Goal: Information Seeking & Learning: Check status

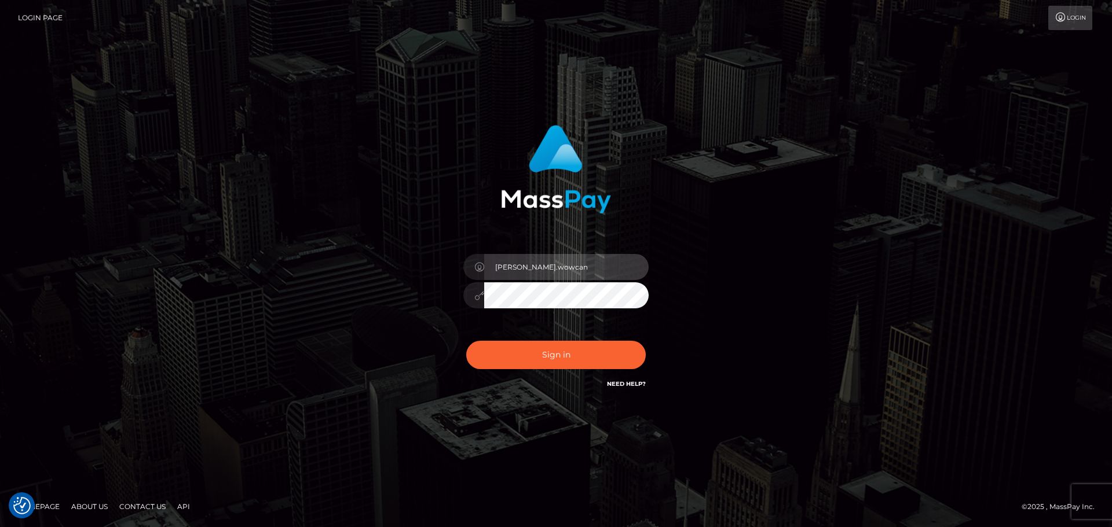
click at [573, 263] on input "Dmitri.wowcan" at bounding box center [566, 267] width 164 height 26
type input "Dmitri.rollacan"
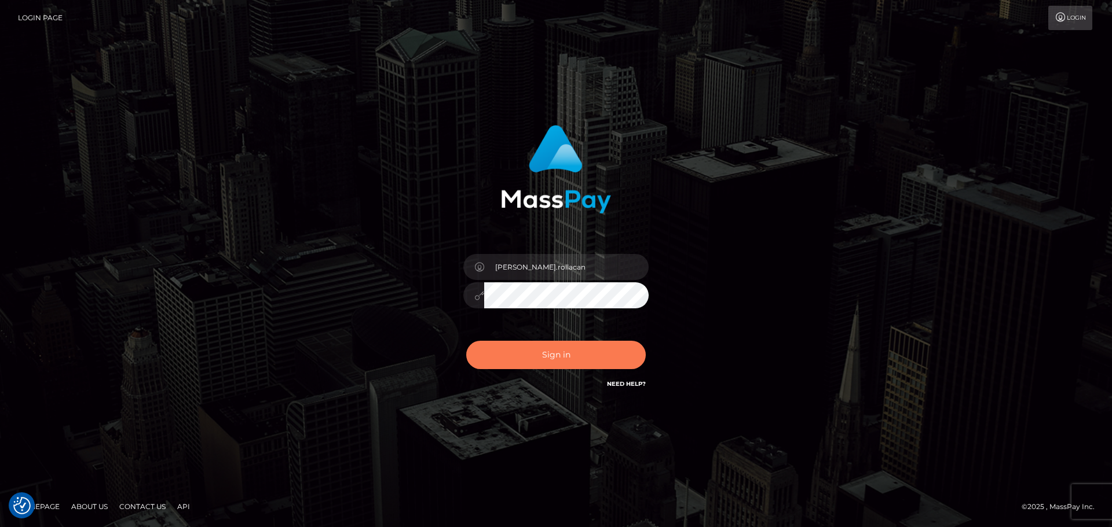
click at [556, 355] on button "Sign in" at bounding box center [555, 355] width 179 height 28
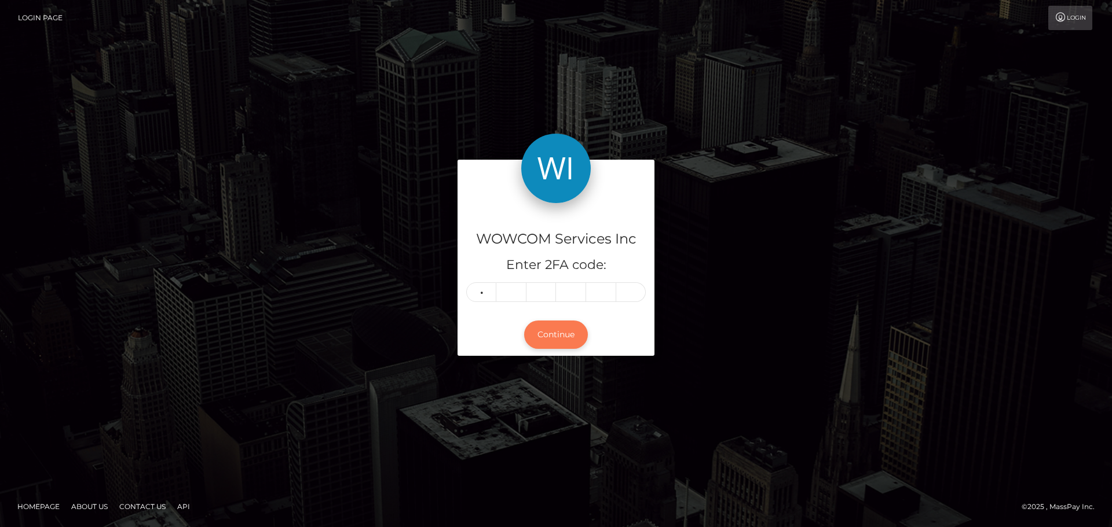
type input "2"
type input "9"
type input "0"
type input "8"
type input "9"
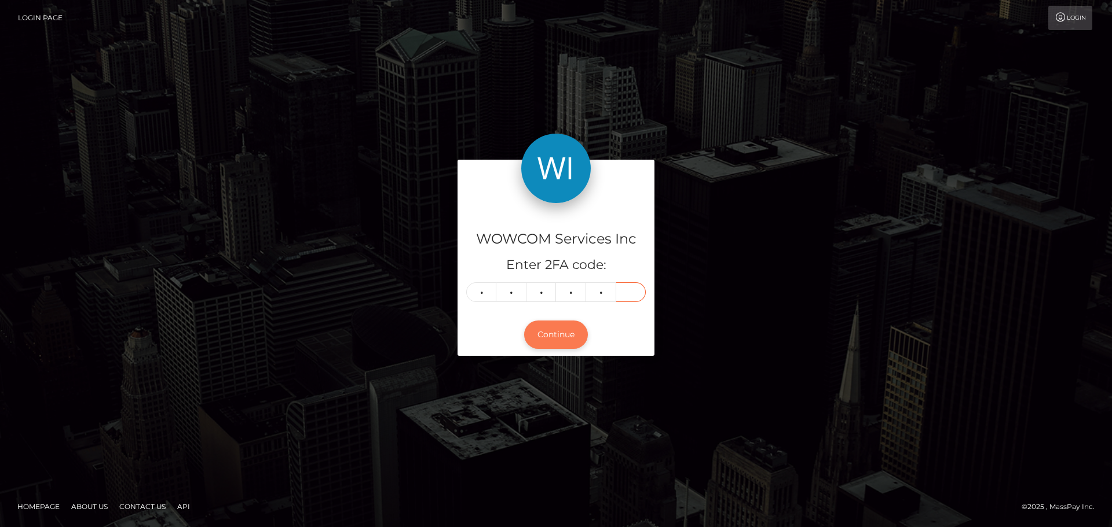
type input "5"
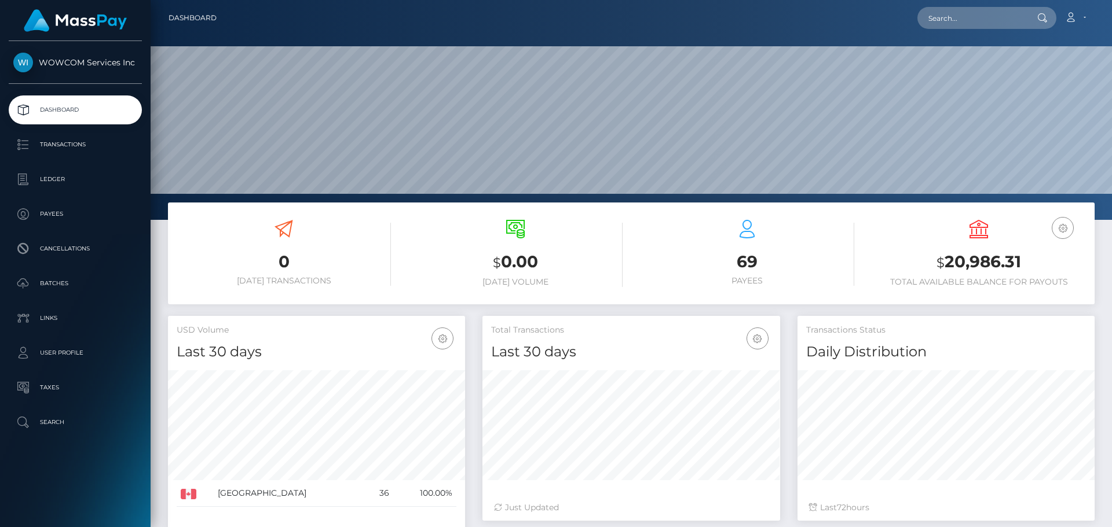
scroll to position [206, 298]
click at [65, 142] on p "Transactions" at bounding box center [75, 144] width 124 height 17
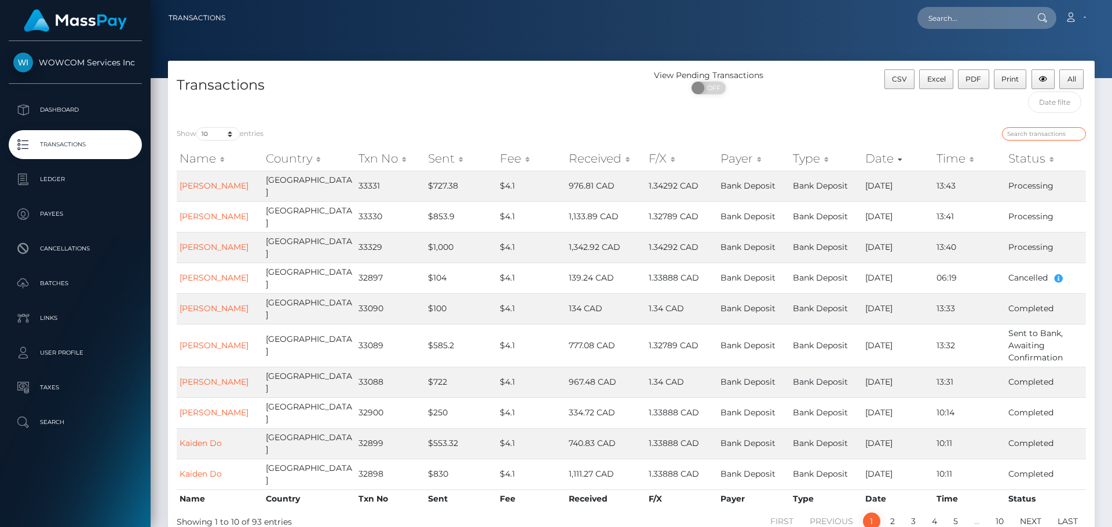
click at [1034, 138] on input "search" at bounding box center [1044, 133] width 84 height 13
paste input "409479"
type input "409479"
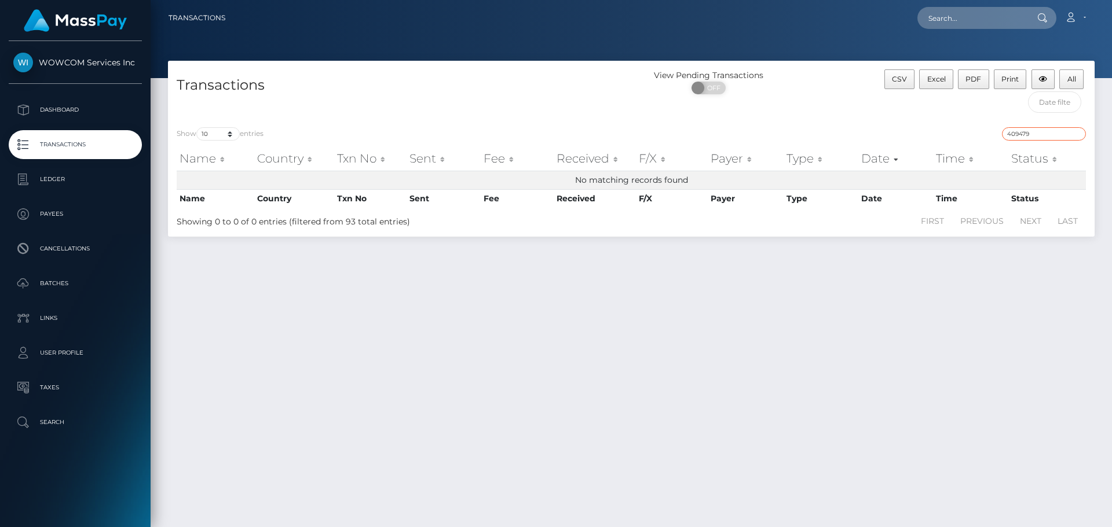
click at [1079, 135] on input "409479" at bounding box center [1044, 133] width 84 height 13
click at [1077, 133] on input "409479" at bounding box center [1044, 133] width 84 height 13
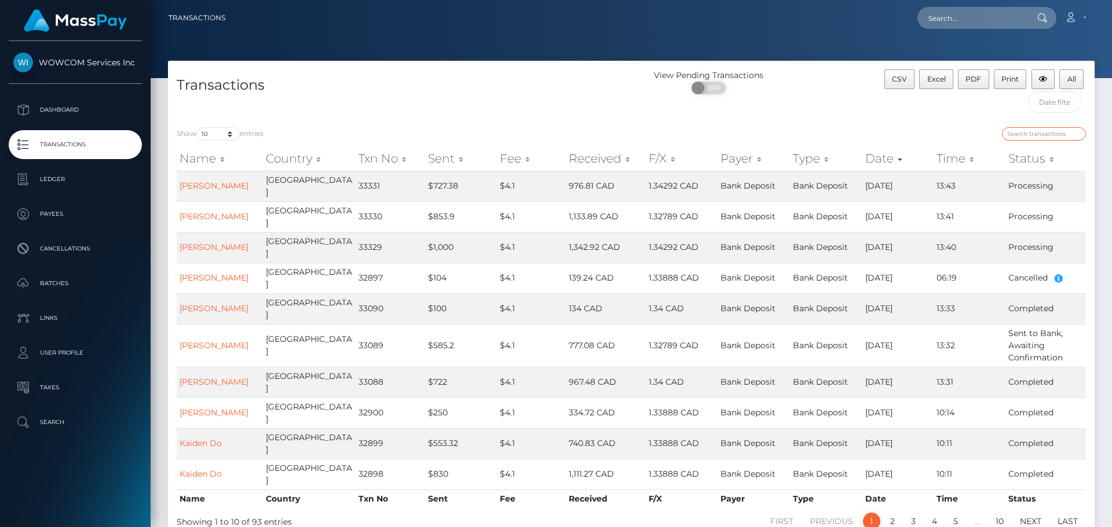
click at [1030, 133] on input "search" at bounding box center [1044, 133] width 84 height 13
paste input "33330"
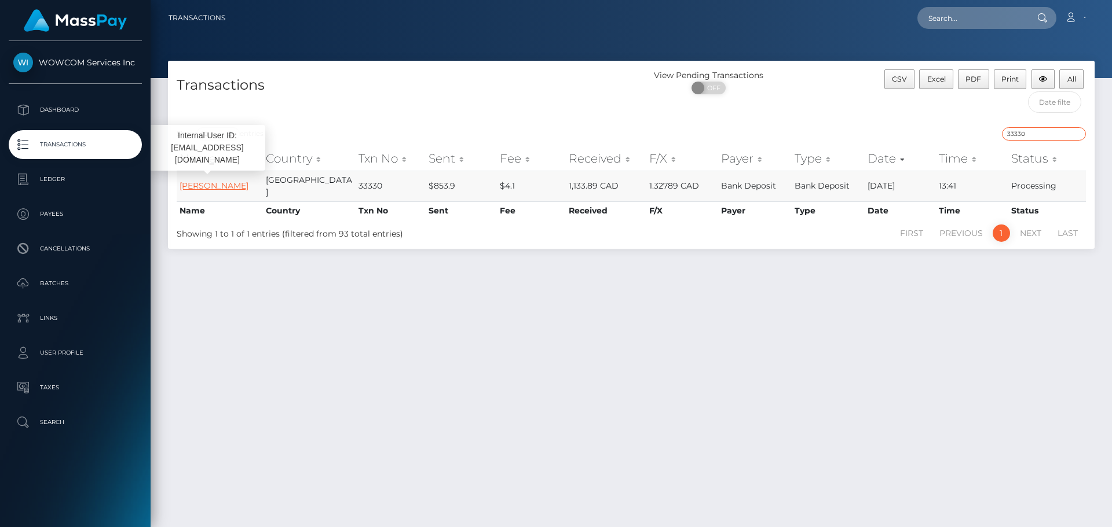
type input "33330"
click at [201, 181] on link "[PERSON_NAME]" at bounding box center [213, 186] width 69 height 10
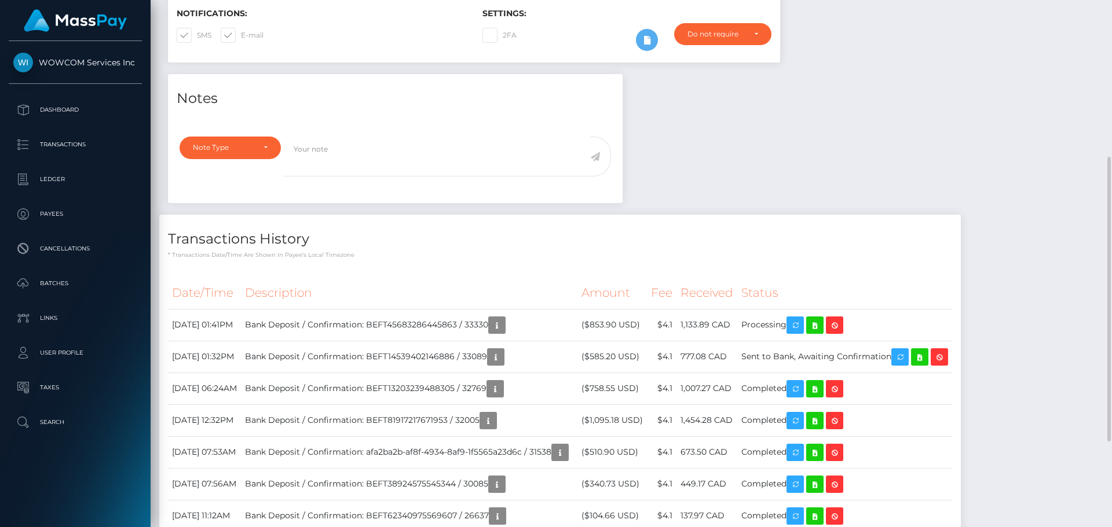
scroll to position [447, 0]
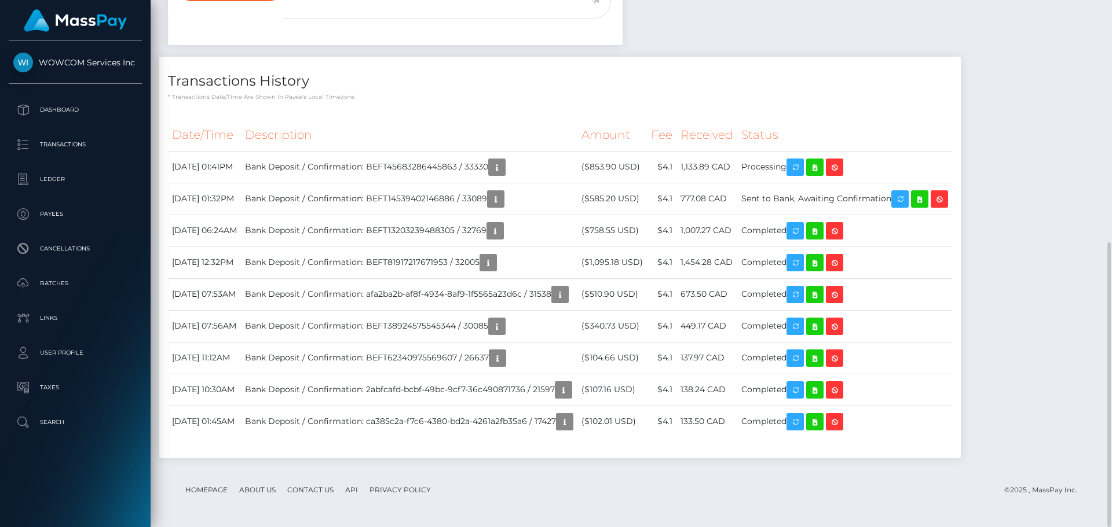
click at [771, 9] on div "Notes Note Type Compliance Clear Compliance General Note Type" at bounding box center [631, 193] width 944 height 554
click at [910, 491] on footer "Homepage About Us Contact Us API Privacy Policy © 2025 , MassPay Inc." at bounding box center [631, 490] width 926 height 41
drag, startPoint x: 171, startPoint y: 166, endPoint x: 919, endPoint y: 164, distance: 748.0
click at [919, 164] on tr "October 3, 2025 01:41PM Bank Deposit / Confirmation: BEFT45683286445863 / 33330…" at bounding box center [560, 167] width 784 height 32
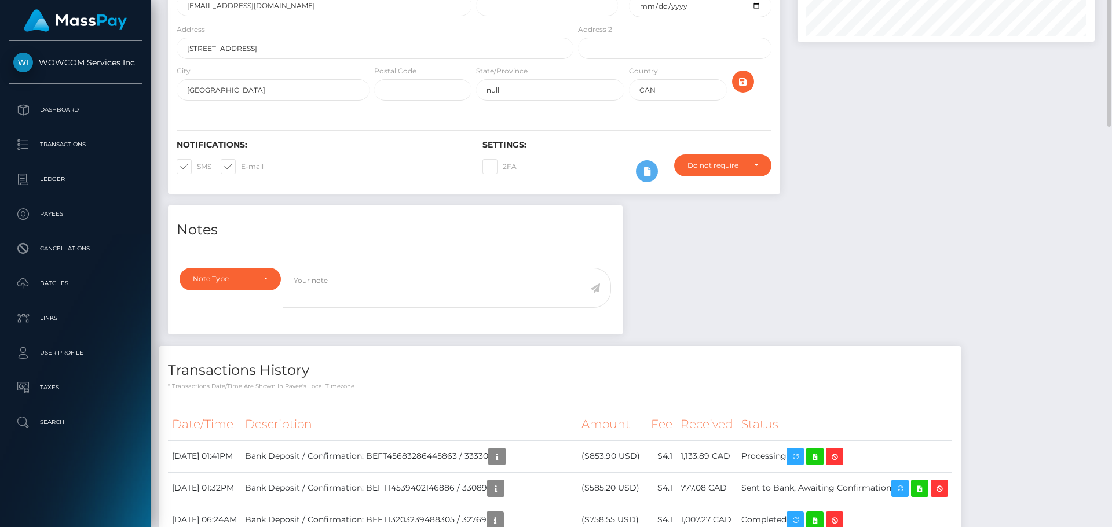
scroll to position [0, 0]
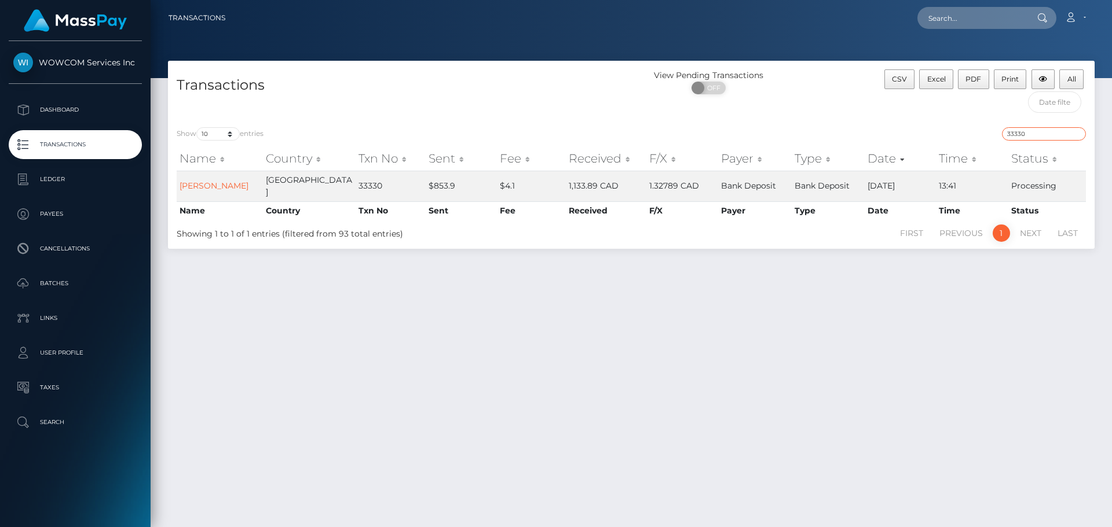
click at [1047, 137] on input "33330" at bounding box center [1044, 133] width 84 height 13
click at [226, 189] on td "Rebecca Morris-Yavner" at bounding box center [220, 186] width 86 height 31
click at [1024, 124] on div "Show 10 25 50 100 250 500 1,000 3,500 entries 33331 Name Country Txn No Sent Fe…" at bounding box center [631, 184] width 926 height 130
click at [1028, 131] on input "33331" at bounding box center [1044, 133] width 84 height 13
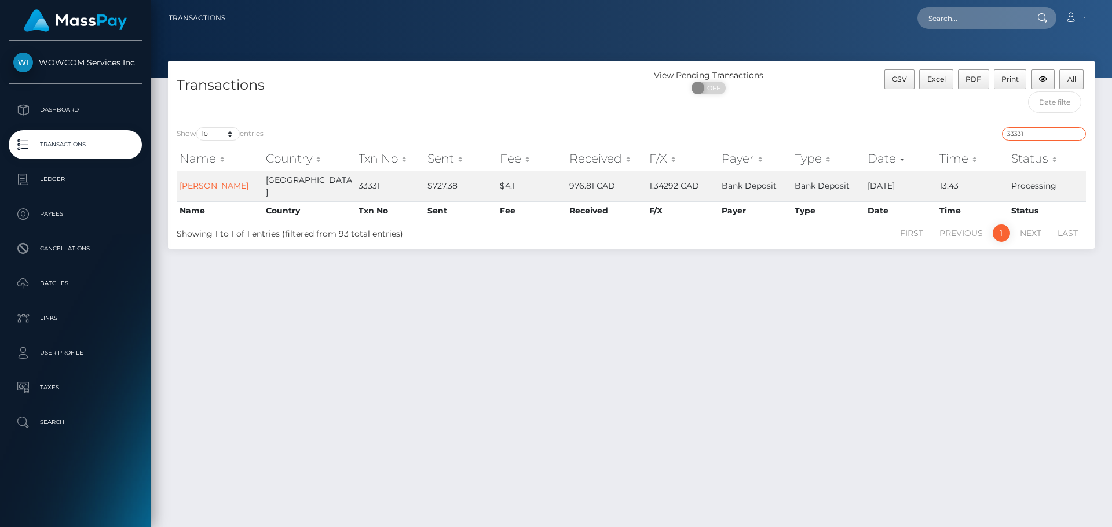
paste input "090"
type input "33090"
click at [201, 188] on link "Mary Grace Villamar" at bounding box center [213, 186] width 69 height 10
click at [1043, 123] on div "Show 10 25 50 100 250 500 1,000 3,500 entries 33090 Name Country Txn No Sent Fe…" at bounding box center [631, 184] width 926 height 130
click at [1040, 141] on input "33090" at bounding box center [1044, 133] width 84 height 13
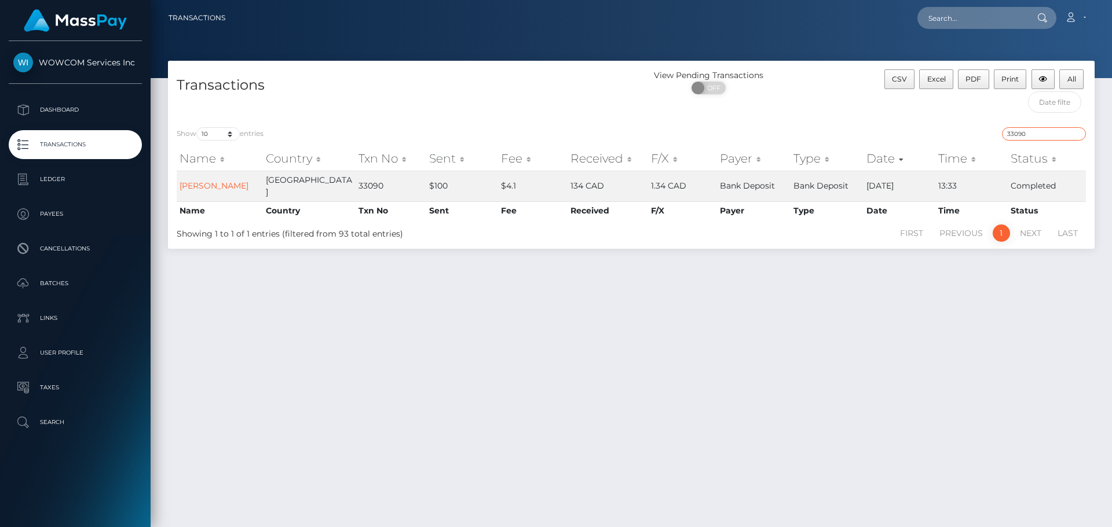
click at [1039, 140] on input "33090" at bounding box center [1044, 133] width 84 height 13
paste input "1824"
type input "31824"
click at [206, 181] on link "Matthew Boyer" at bounding box center [213, 186] width 69 height 10
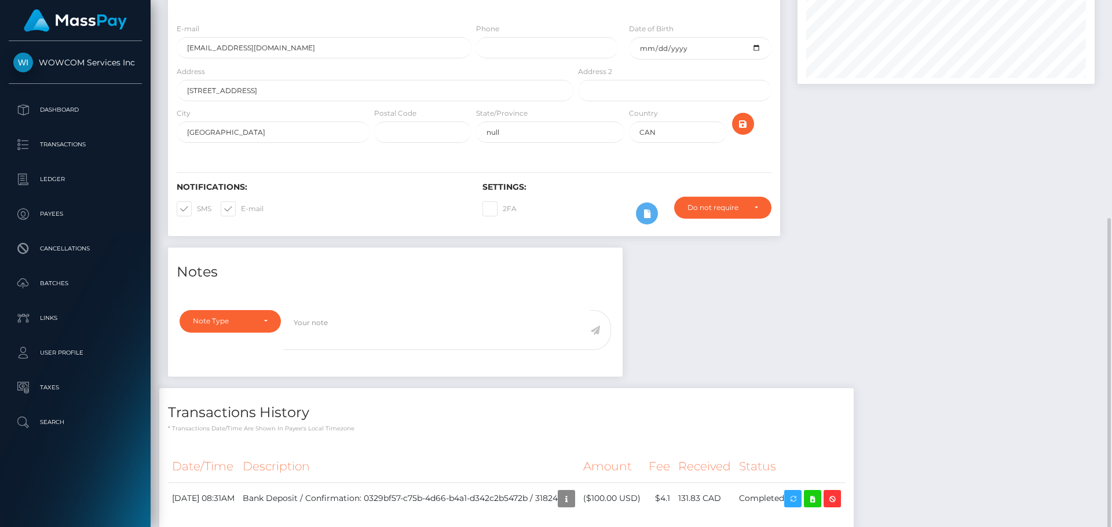
scroll to position [193, 0]
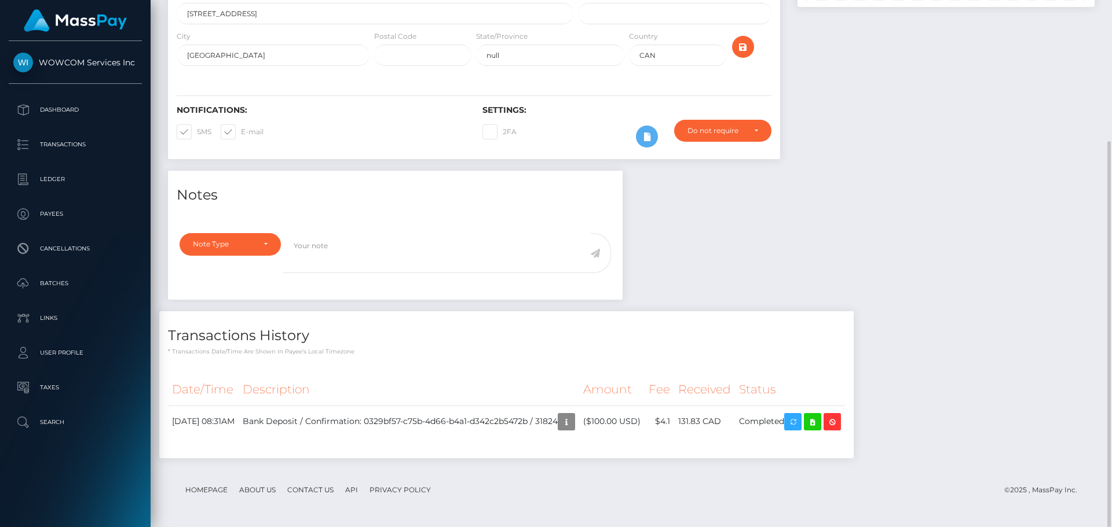
click at [909, 104] on div at bounding box center [945, 19] width 314 height 303
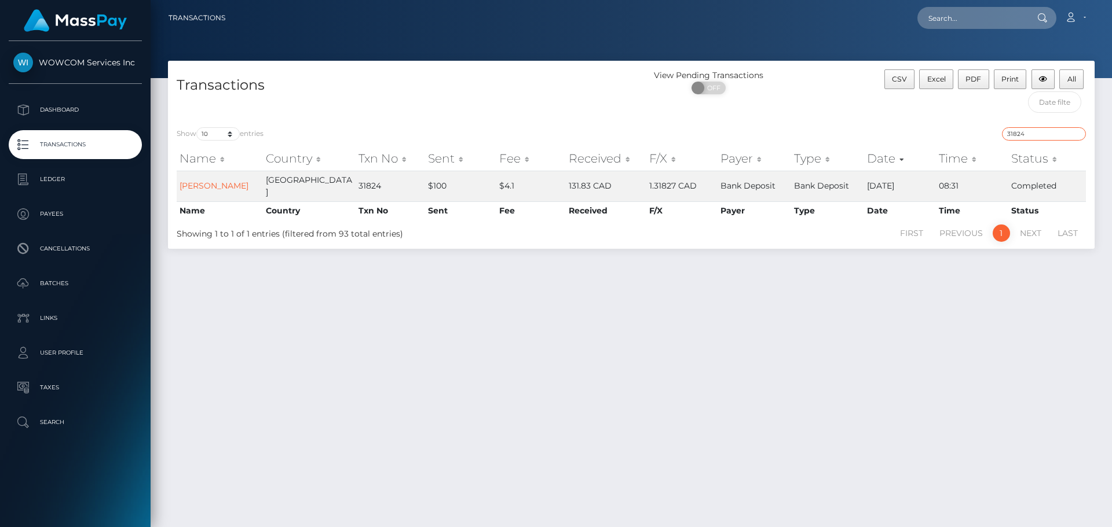
click at [1035, 135] on input "31824" at bounding box center [1044, 133] width 84 height 13
paste input "476215"
type input "476215"
click at [1074, 136] on input "476215" at bounding box center [1044, 133] width 84 height 13
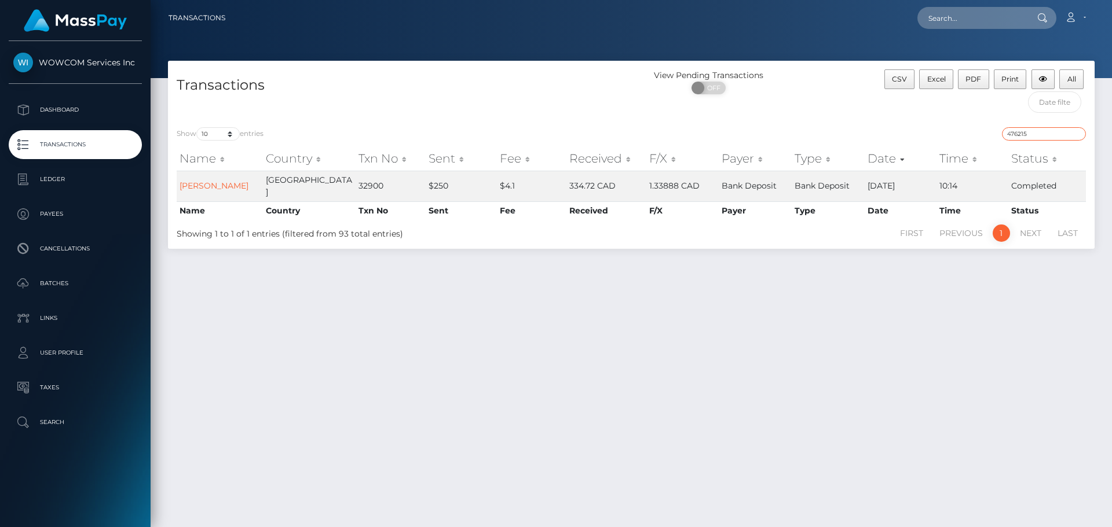
click at [1078, 136] on input "476215" at bounding box center [1044, 133] width 84 height 13
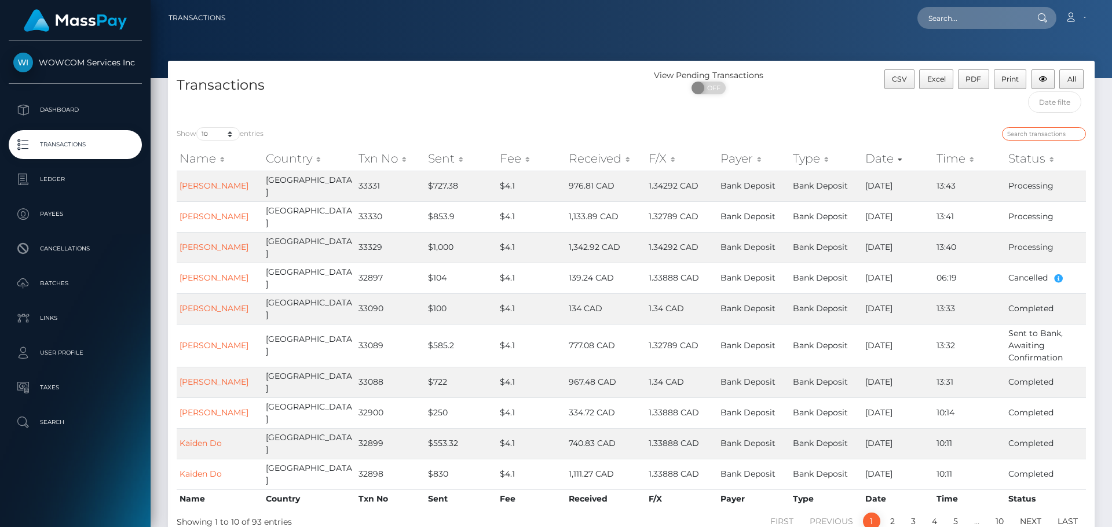
paste input "32900"
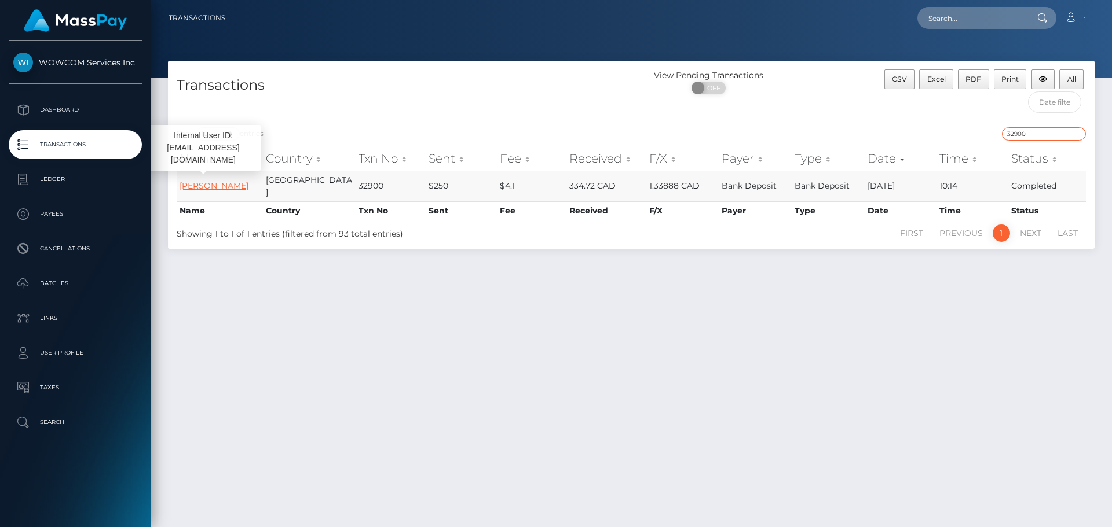
type input "32900"
click at [208, 181] on link "Ale Konyves" at bounding box center [213, 186] width 69 height 10
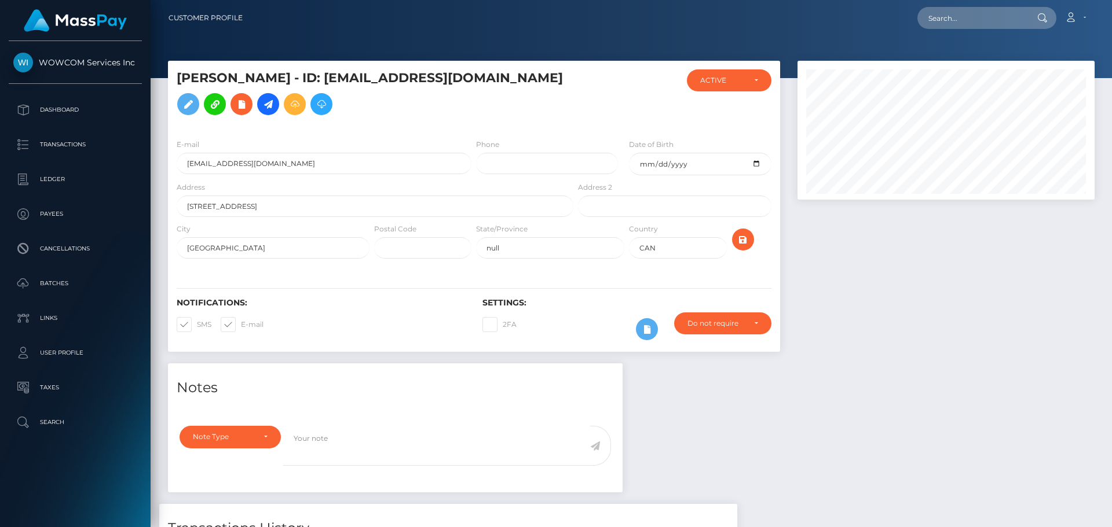
scroll to position [208, 0]
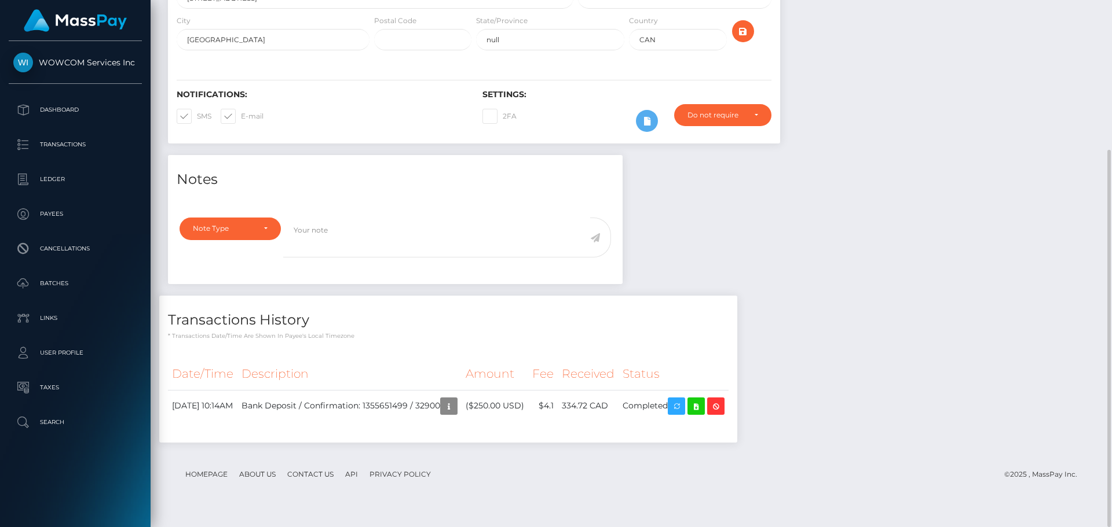
click at [743, 276] on div "Notes Note Type Compliance Clear Compliance General Note Type" at bounding box center [631, 304] width 944 height 299
click at [847, 254] on div "Notes Note Type Compliance Clear Compliance General Note Type" at bounding box center [631, 304] width 944 height 299
drag, startPoint x: 757, startPoint y: 260, endPoint x: 759, endPoint y: 252, distance: 8.3
click at [758, 261] on div "Notes Note Type Compliance Clear Compliance General Note Type" at bounding box center [631, 304] width 944 height 299
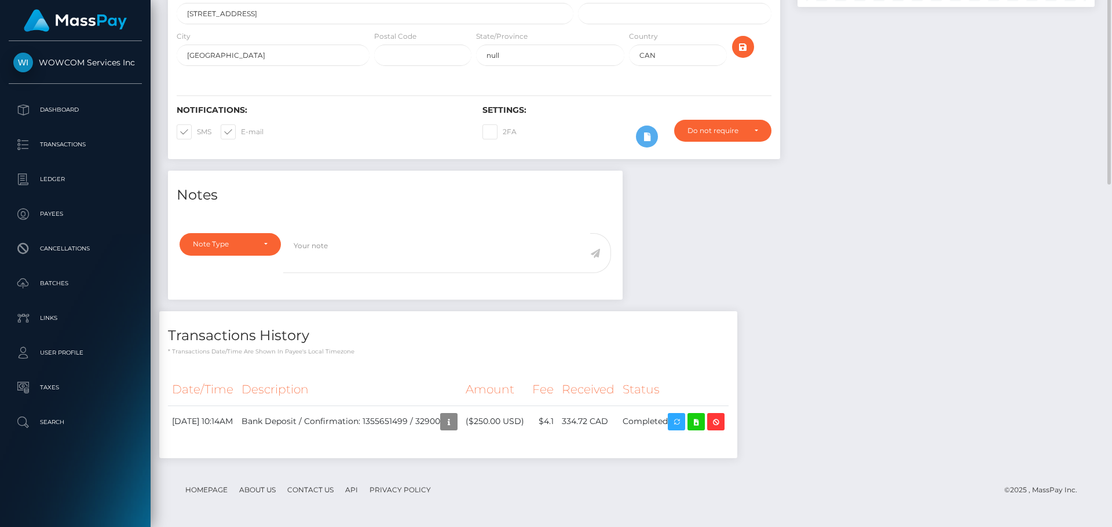
scroll to position [0, 0]
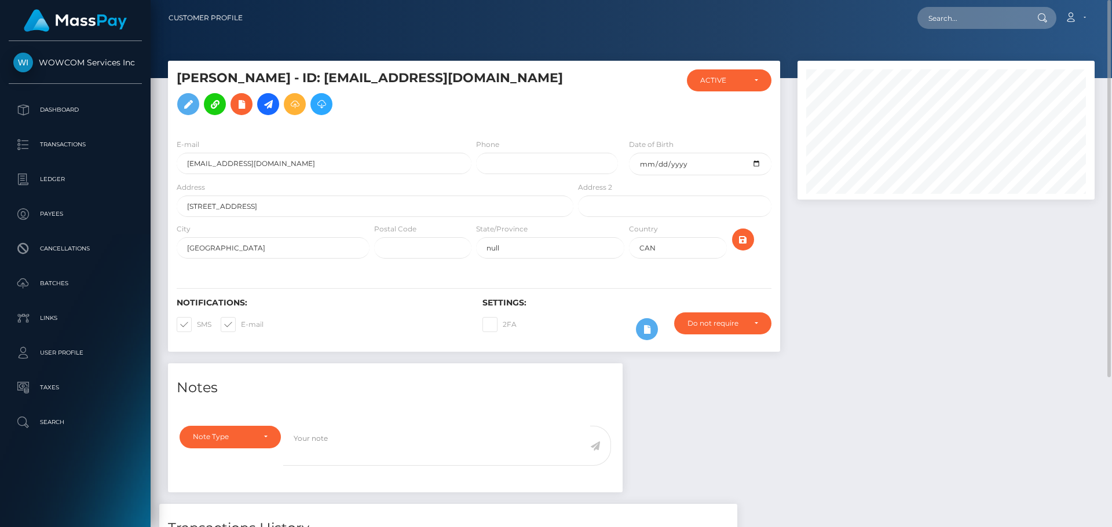
drag, startPoint x: 600, startPoint y: 176, endPoint x: 823, endPoint y: 301, distance: 255.6
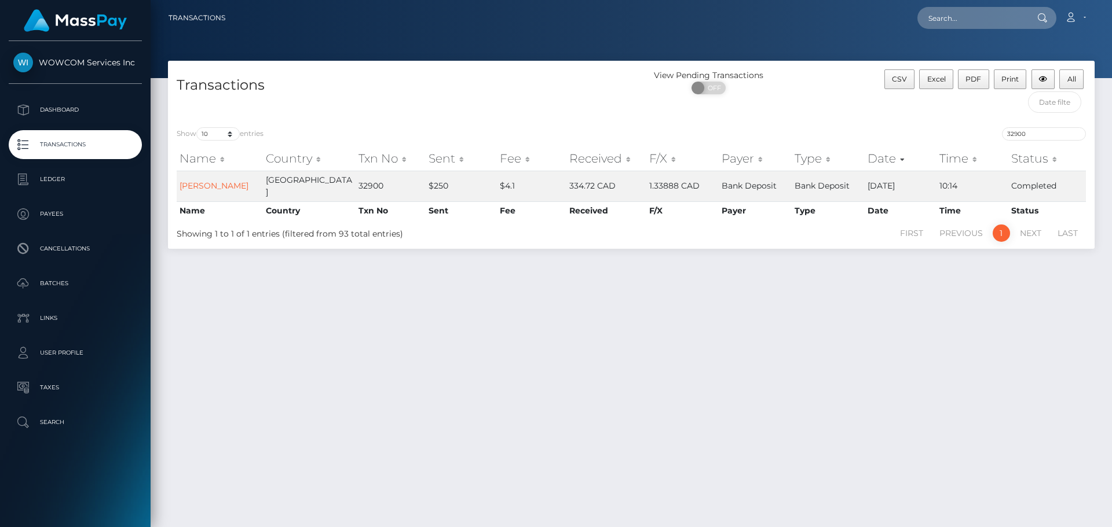
click at [1036, 146] on div "Name Country Txn No Sent Fee Received F/X Payer Type Date Time Status Name Coun…" at bounding box center [631, 183] width 926 height 79
click at [1033, 135] on input "32900" at bounding box center [1044, 133] width 84 height 13
paste input "1542"
type input "31542"
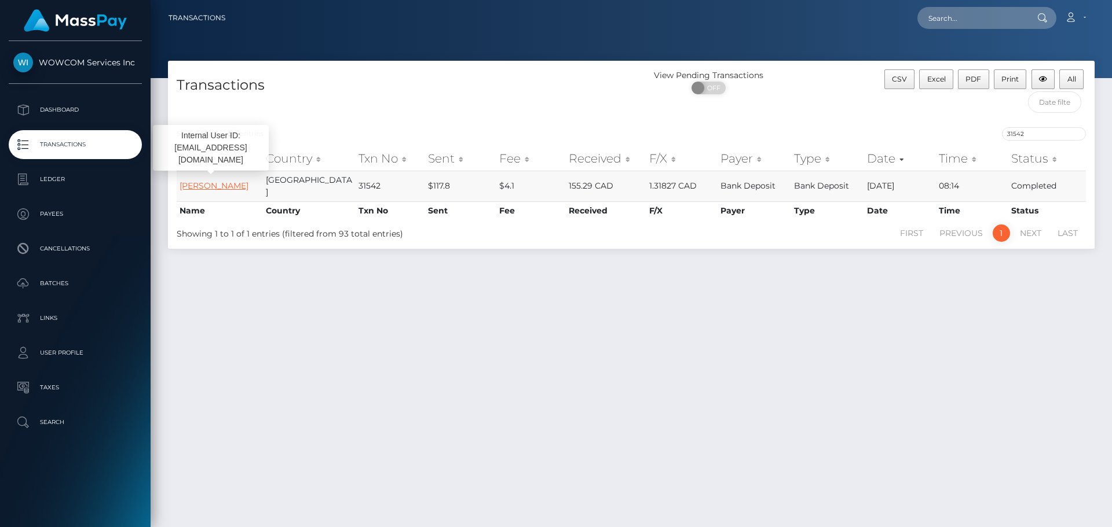
click at [206, 181] on link "Courtney zurba" at bounding box center [213, 186] width 69 height 10
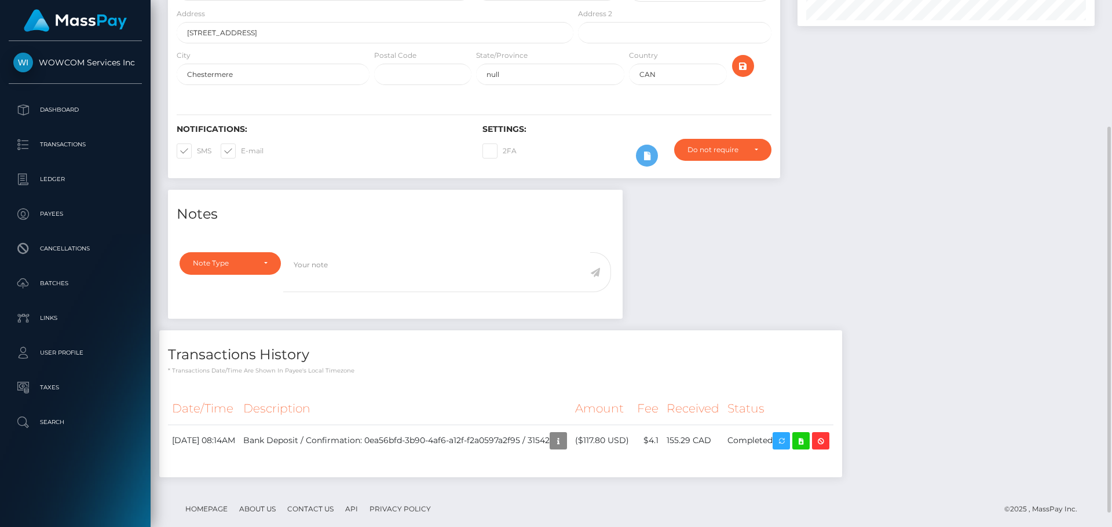
scroll to position [193, 0]
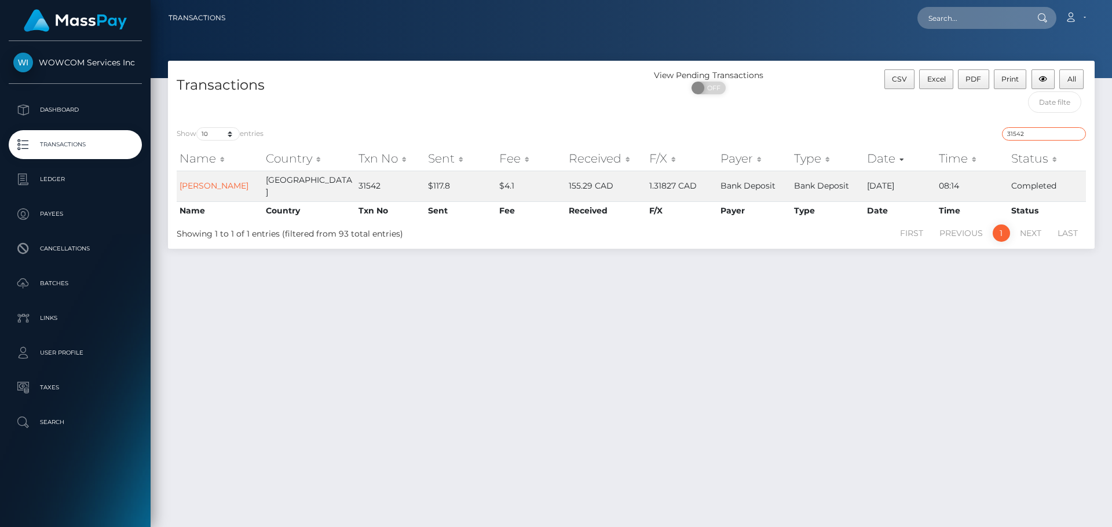
click at [1026, 135] on input "31542" at bounding box center [1044, 133] width 84 height 13
paste input "27579"
type input "27579"
click at [206, 181] on link "[PERSON_NAME]" at bounding box center [213, 186] width 69 height 10
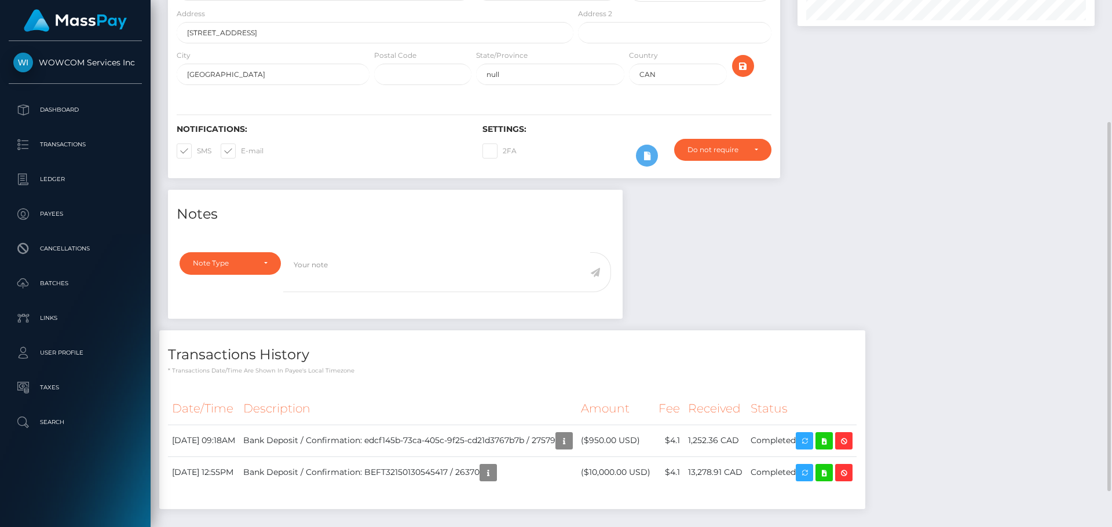
scroll to position [225, 0]
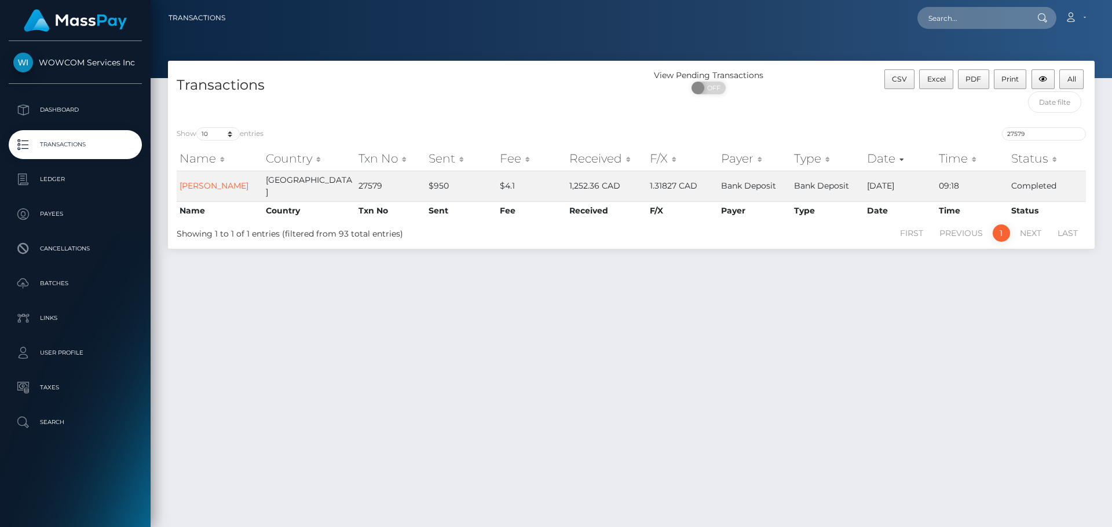
drag, startPoint x: 800, startPoint y: 264, endPoint x: 757, endPoint y: 114, distance: 155.9
click at [757, 114] on div "View Pending Transactions ON OFF" at bounding box center [747, 93] width 232 height 49
click at [207, 181] on link "[PERSON_NAME]" at bounding box center [213, 186] width 69 height 10
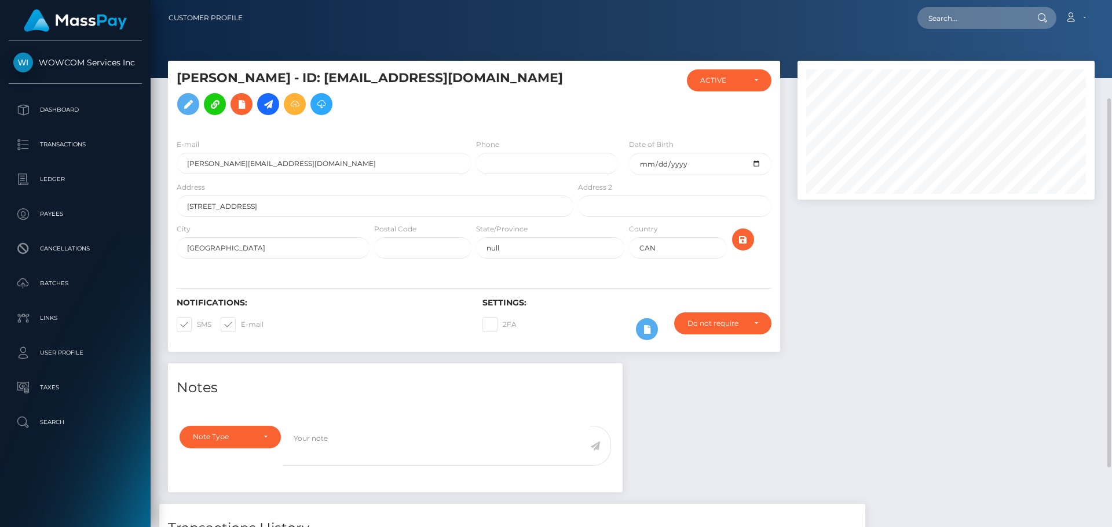
scroll to position [225, 0]
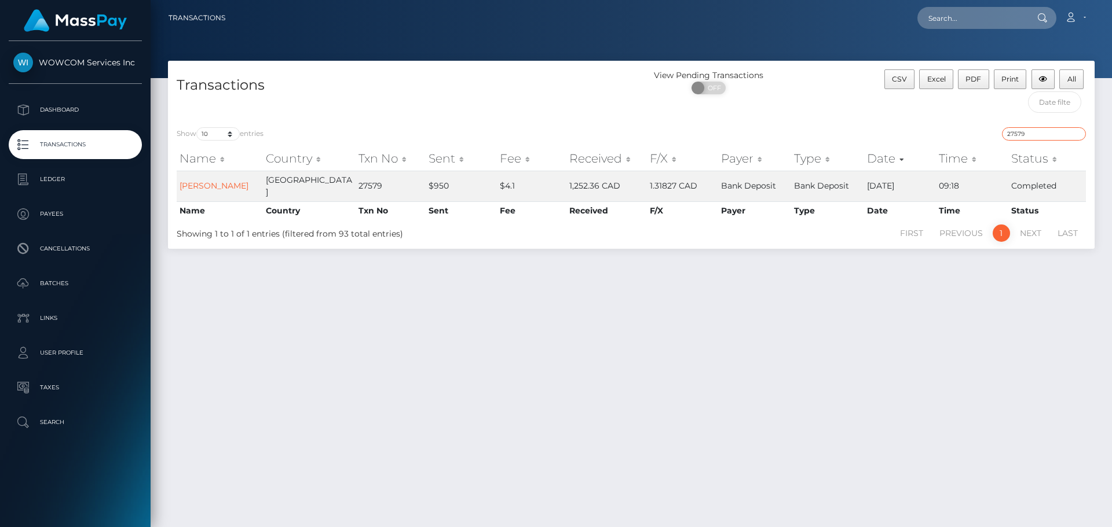
click at [1041, 135] on input "27579" at bounding box center [1044, 133] width 84 height 13
paste input "31541"
type input "31541"
click at [233, 184] on link "[PERSON_NAME]" at bounding box center [213, 186] width 69 height 10
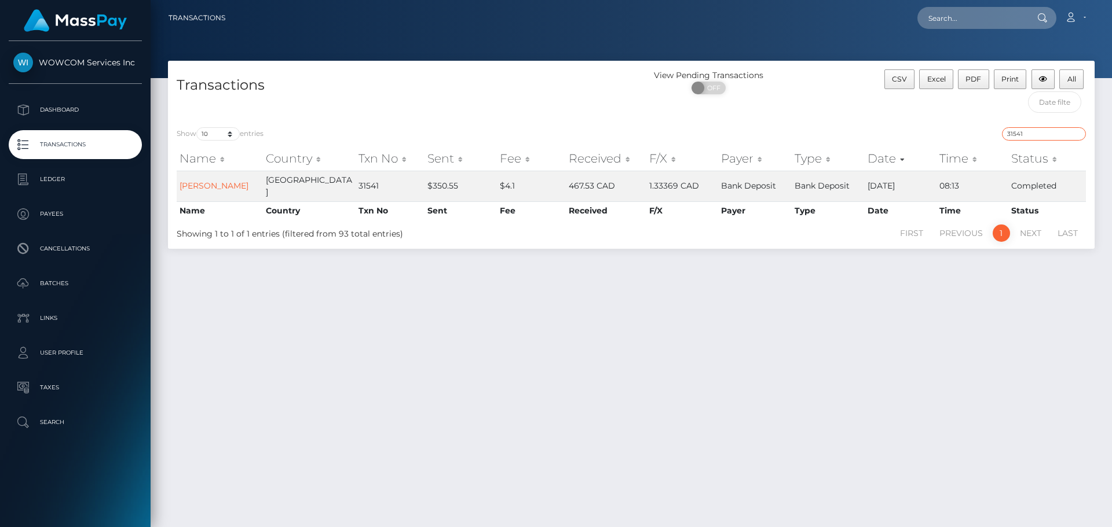
click at [1036, 131] on input "31541" at bounding box center [1044, 133] width 84 height 13
paste input "333"
type input "33331"
click at [204, 181] on link "[PERSON_NAME]" at bounding box center [213, 186] width 69 height 10
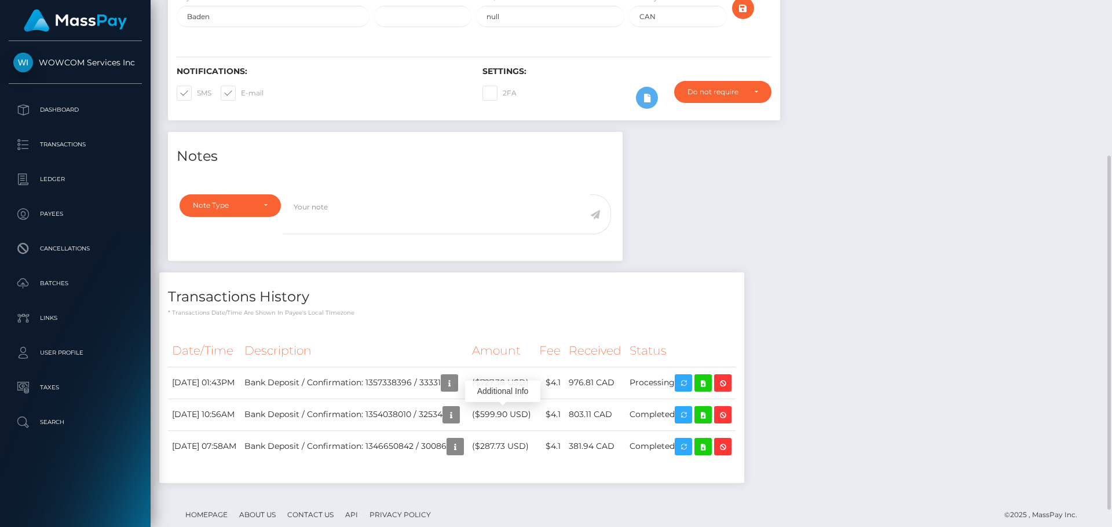
scroll to position [139, 298]
click at [468, 447] on td "Bank Deposit / Confirmation: 1346650842 / 30086" at bounding box center [354, 447] width 228 height 32
click at [832, 261] on div "Notes Note Type Compliance Clear Compliance General Note Type" at bounding box center [631, 313] width 944 height 363
click at [881, 234] on div "Notes Note Type Compliance Clear Compliance General Note Type" at bounding box center [631, 313] width 944 height 363
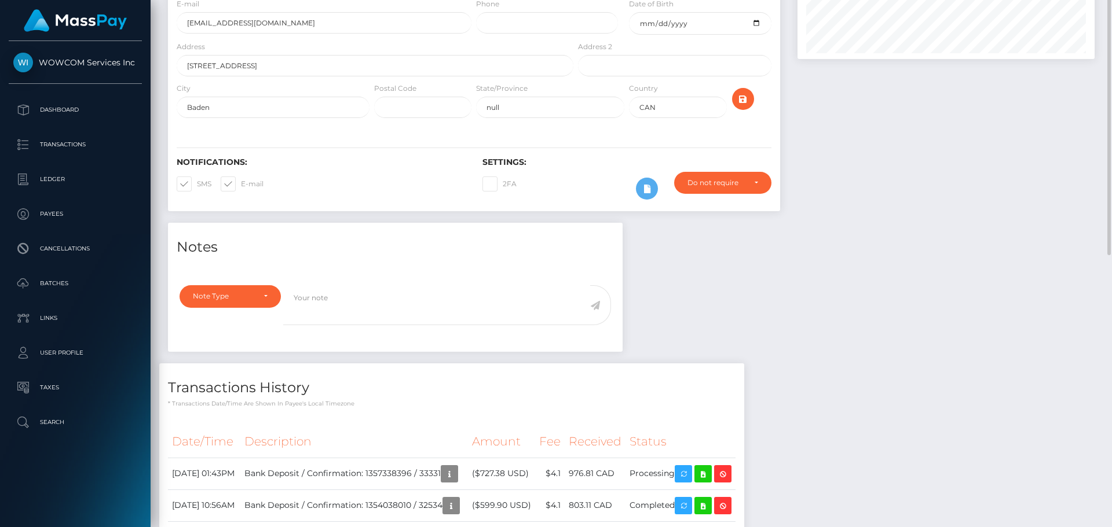
scroll to position [0, 0]
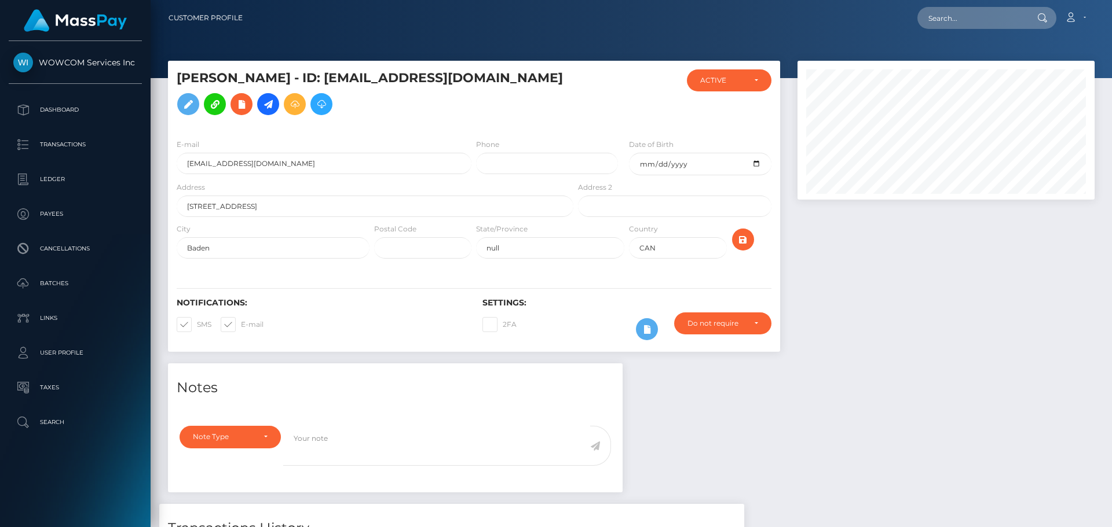
click at [86, 20] on img at bounding box center [75, 20] width 103 height 23
